Goal: Information Seeking & Learning: Learn about a topic

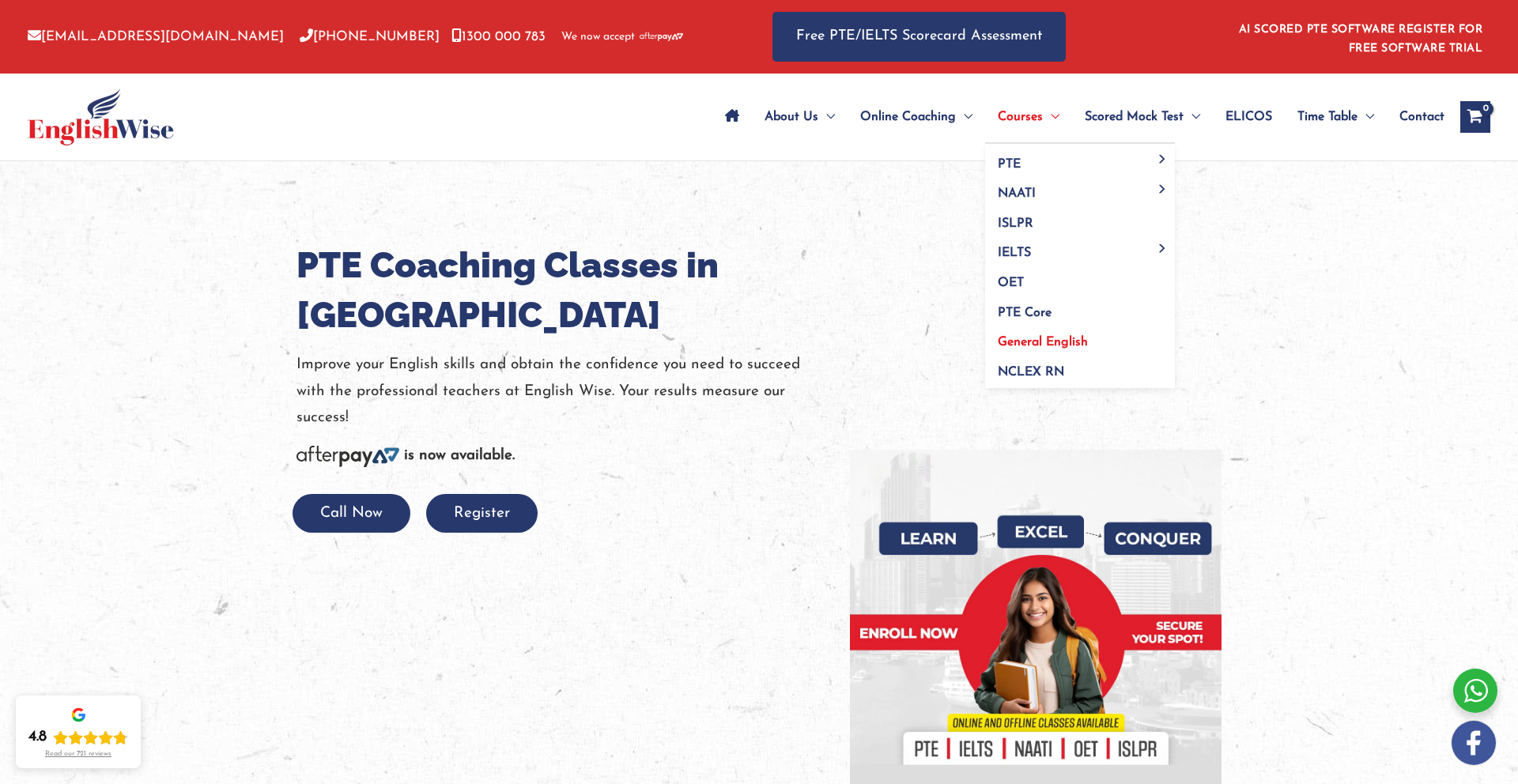
click at [1048, 337] on span "General English" at bounding box center [1044, 342] width 90 height 12
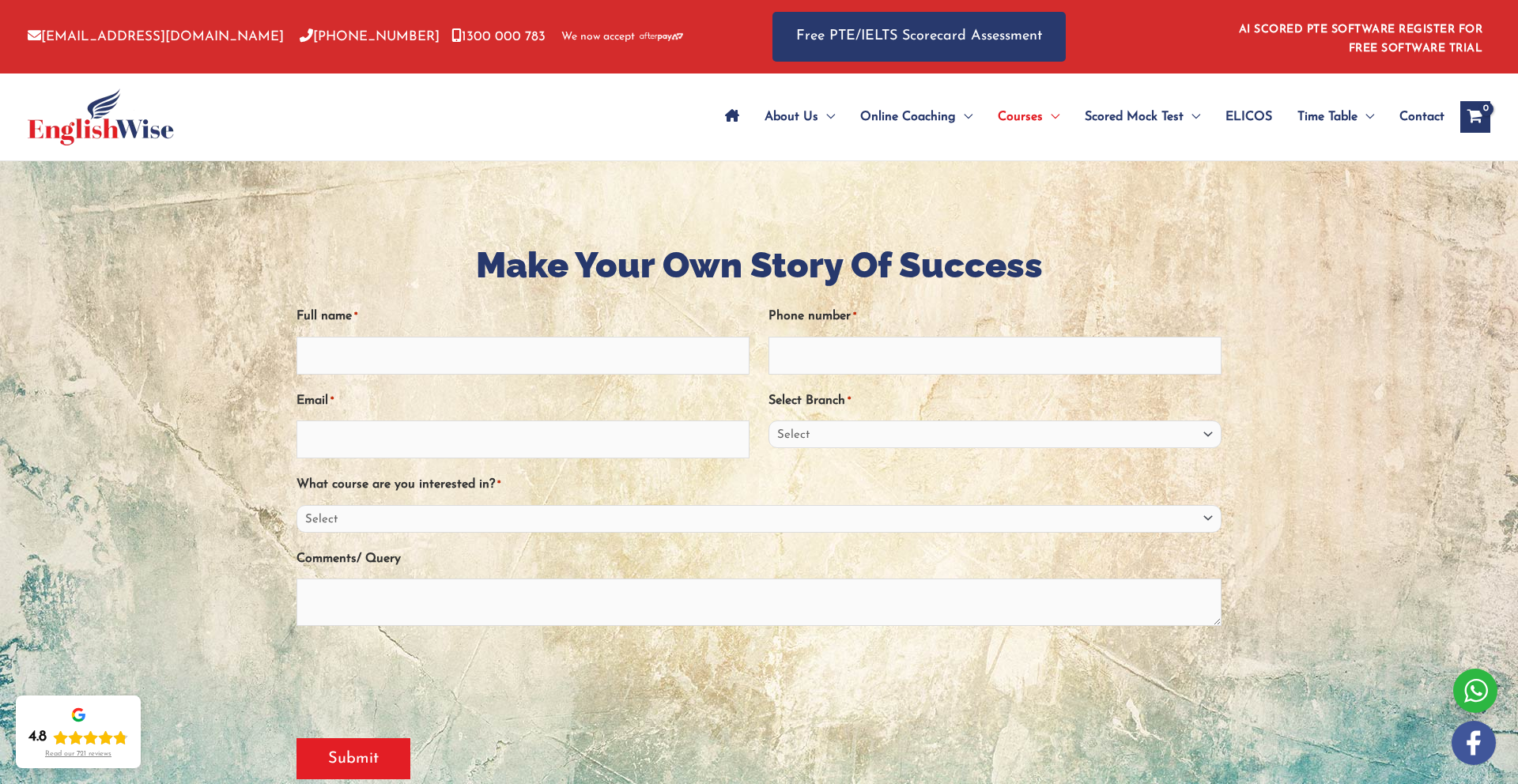
click at [1431, 110] on span "Contact" at bounding box center [1422, 117] width 45 height 55
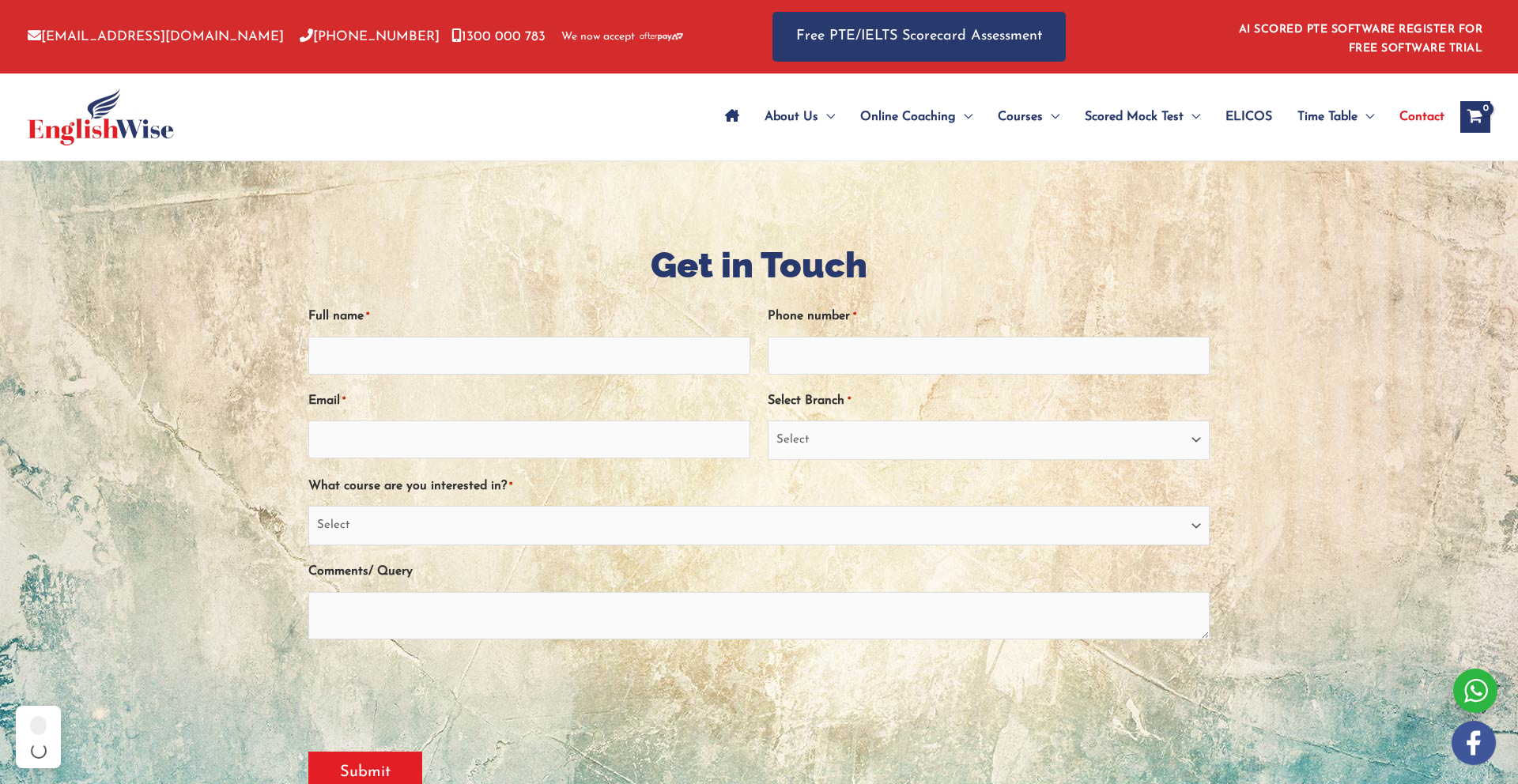
click at [1241, 122] on span "ELICOS" at bounding box center [1249, 117] width 47 height 55
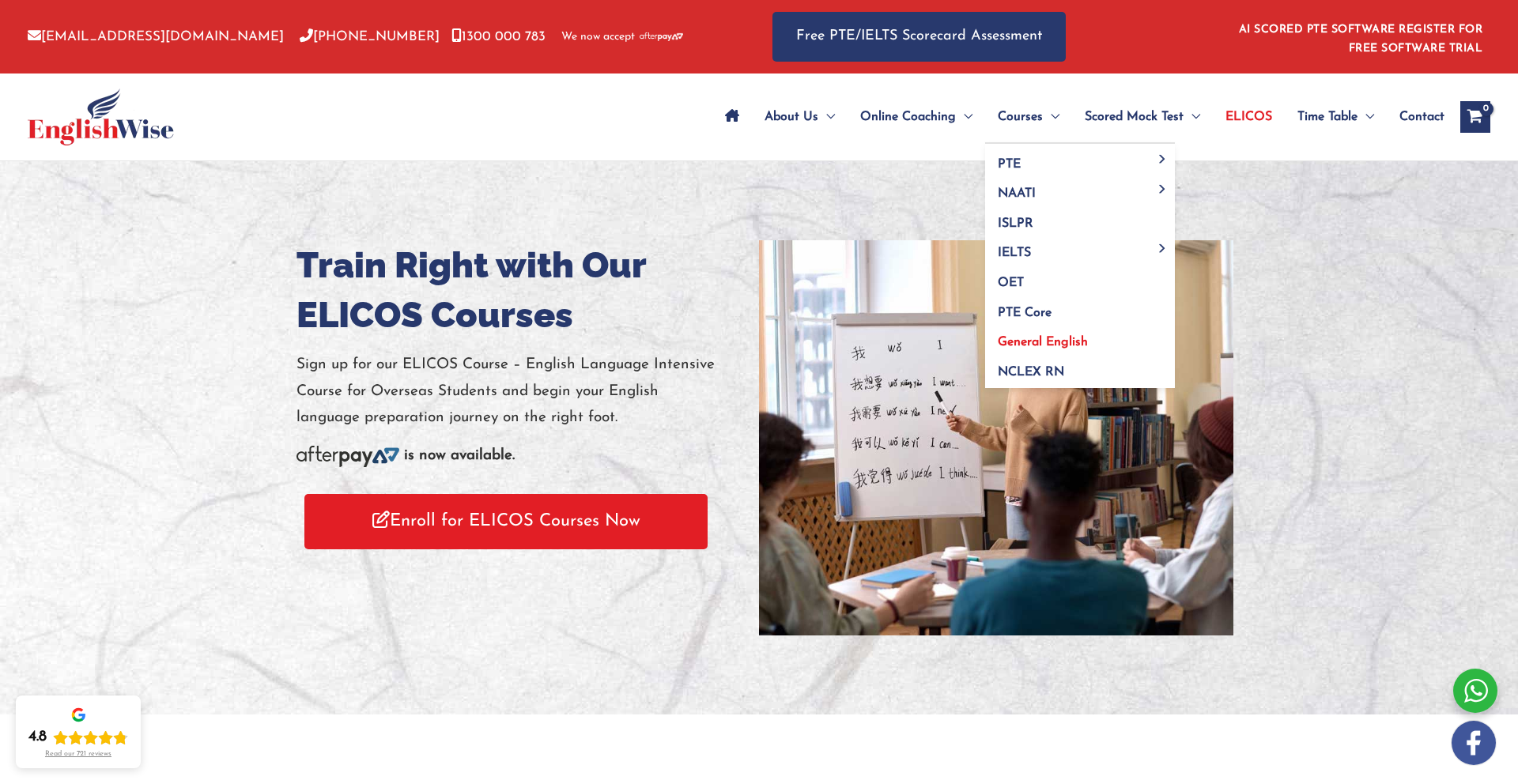
click at [1039, 337] on span "General English" at bounding box center [1044, 342] width 90 height 12
